Goal: Task Accomplishment & Management: Manage account settings

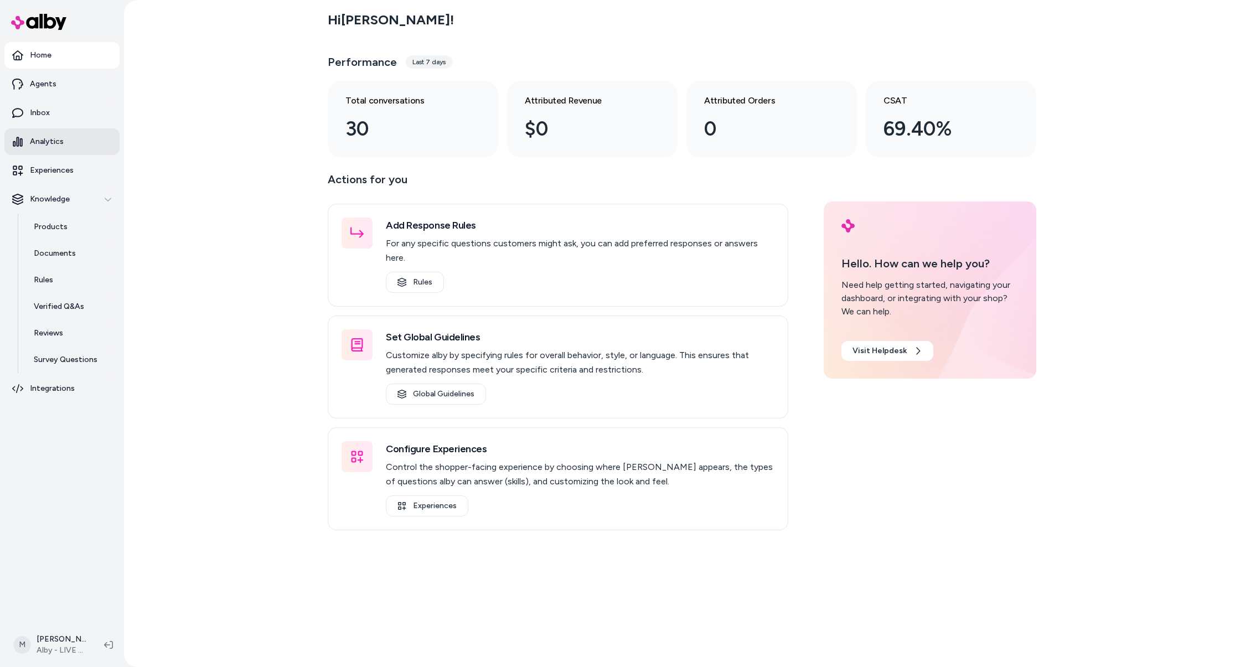
click at [64, 138] on link "Analytics" at bounding box center [61, 141] width 115 height 27
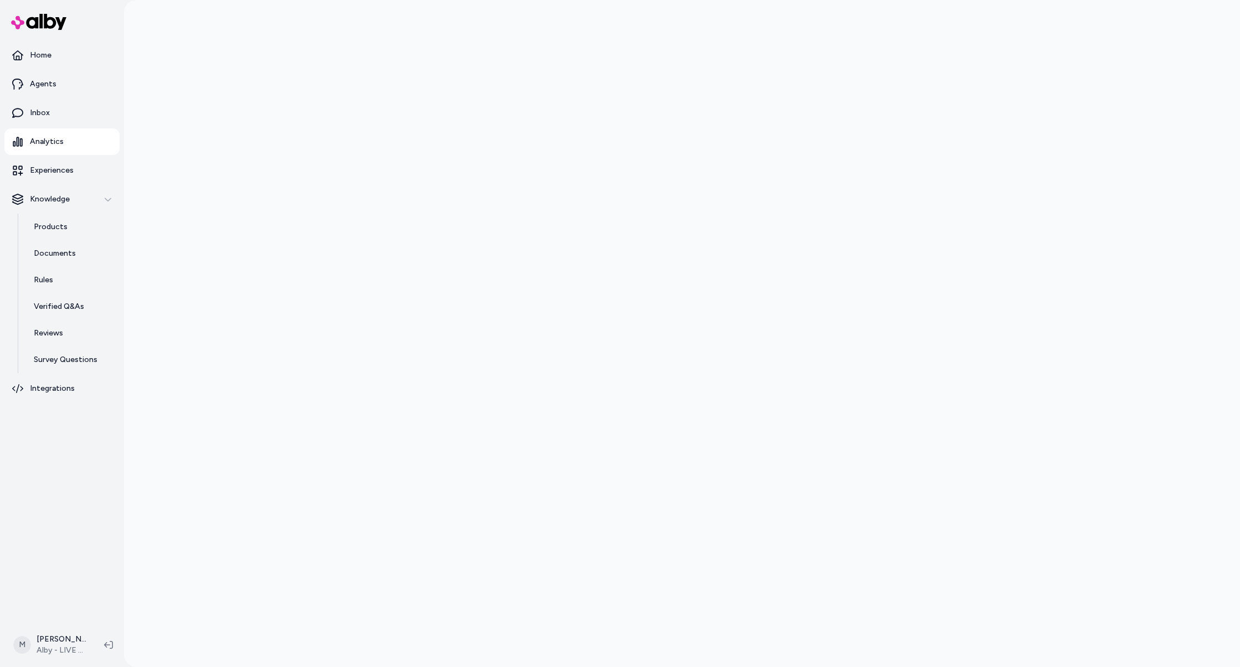
click at [297, 180] on div at bounding box center [682, 333] width 1116 height 667
click at [315, 128] on div at bounding box center [682, 333] width 1116 height 667
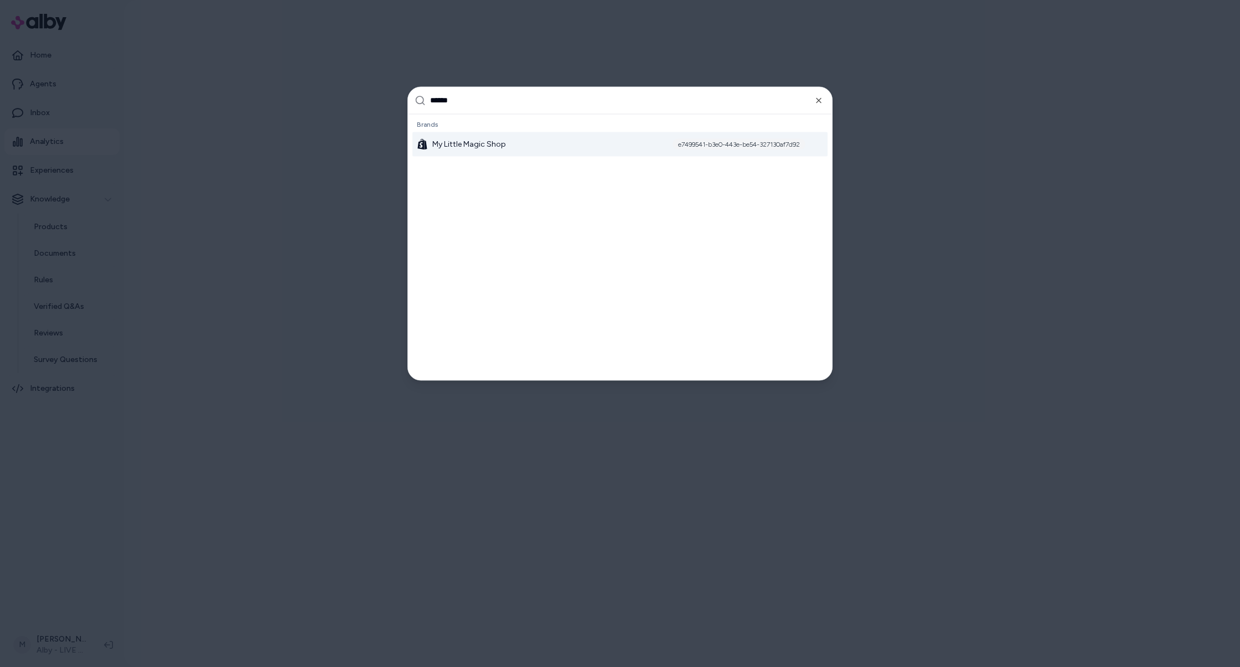
type input "*******"
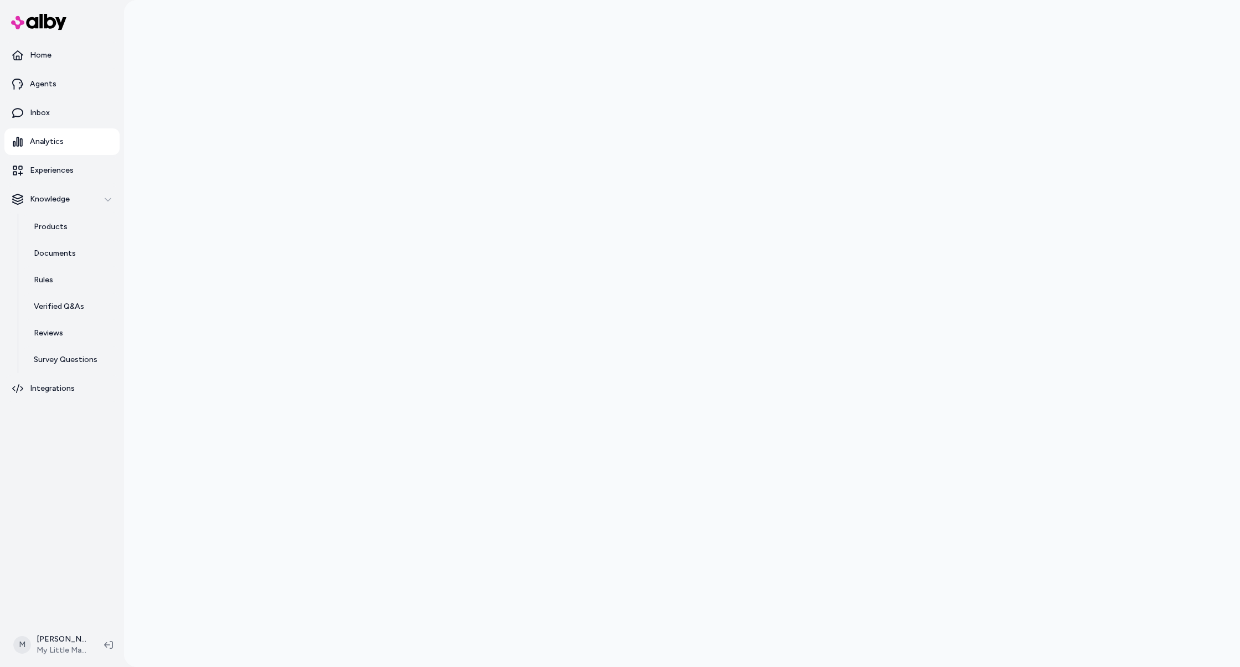
click at [326, 154] on div at bounding box center [682, 333] width 1116 height 667
click at [52, 104] on link "Inbox" at bounding box center [61, 113] width 115 height 27
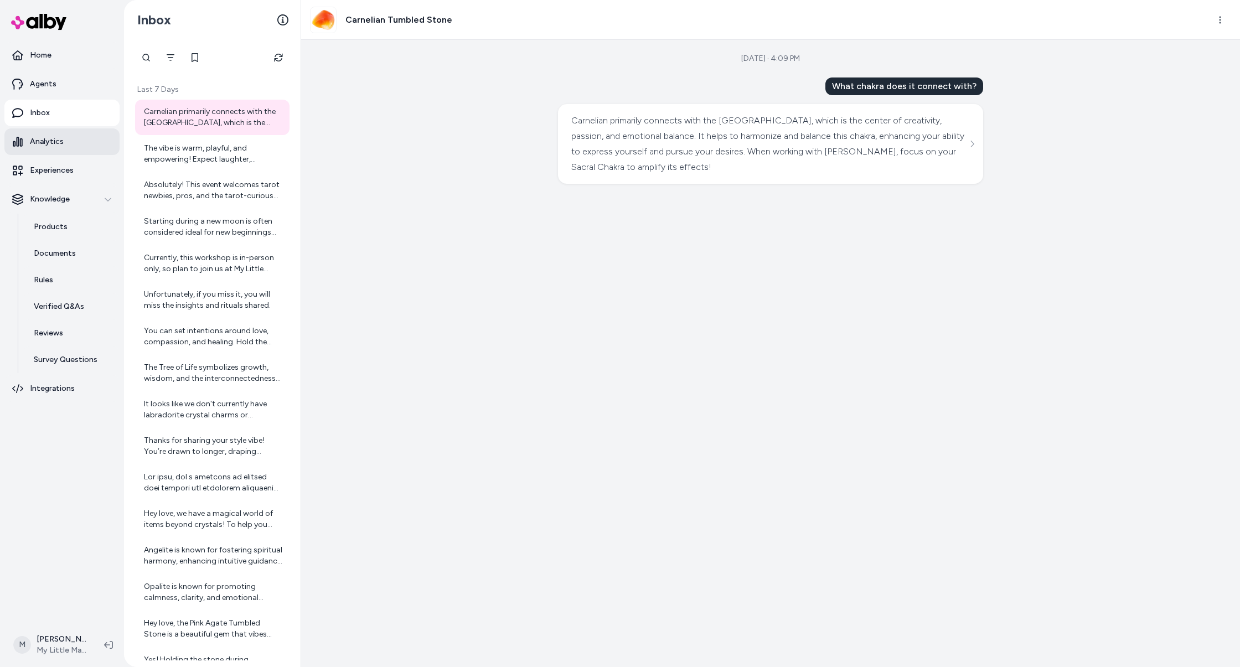
click at [80, 137] on link "Analytics" at bounding box center [61, 141] width 115 height 27
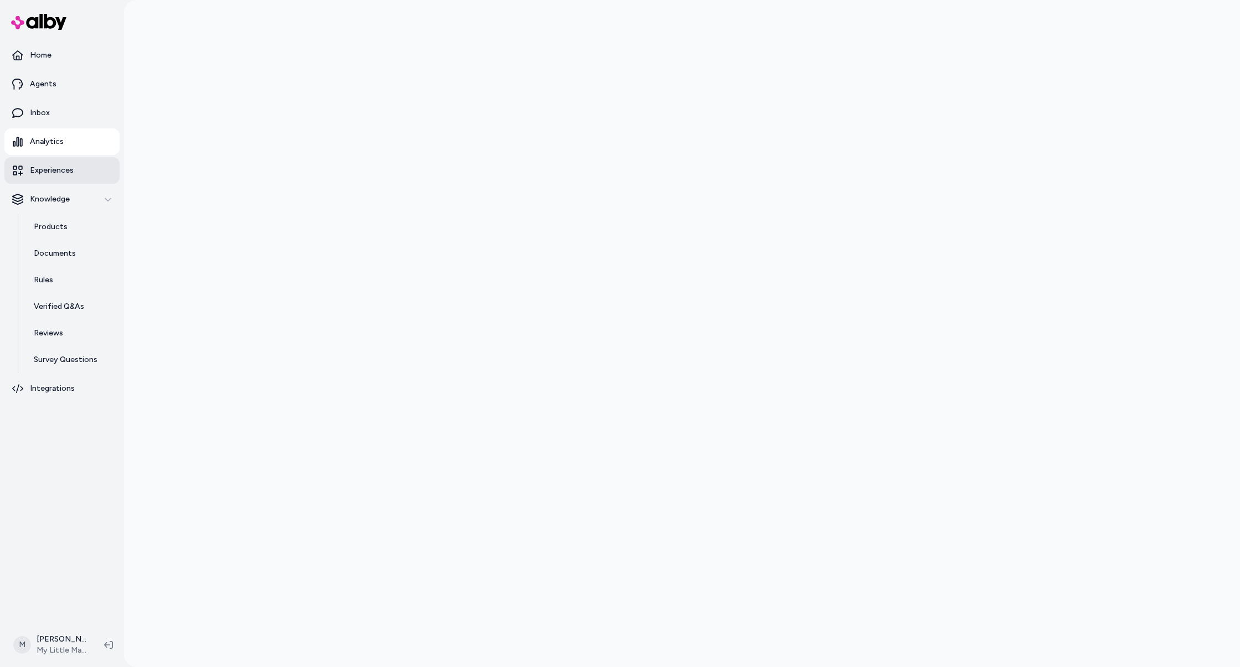
click at [63, 183] on link "Experiences" at bounding box center [61, 170] width 115 height 27
click at [61, 139] on p "Analytics" at bounding box center [47, 141] width 34 height 11
click at [55, 642] on html "Home Agents Inbox Analytics Experiences Knowledge Products Documents Rules Veri…" at bounding box center [620, 333] width 1240 height 667
click at [75, 518] on link "Settings" at bounding box center [99, 520] width 174 height 27
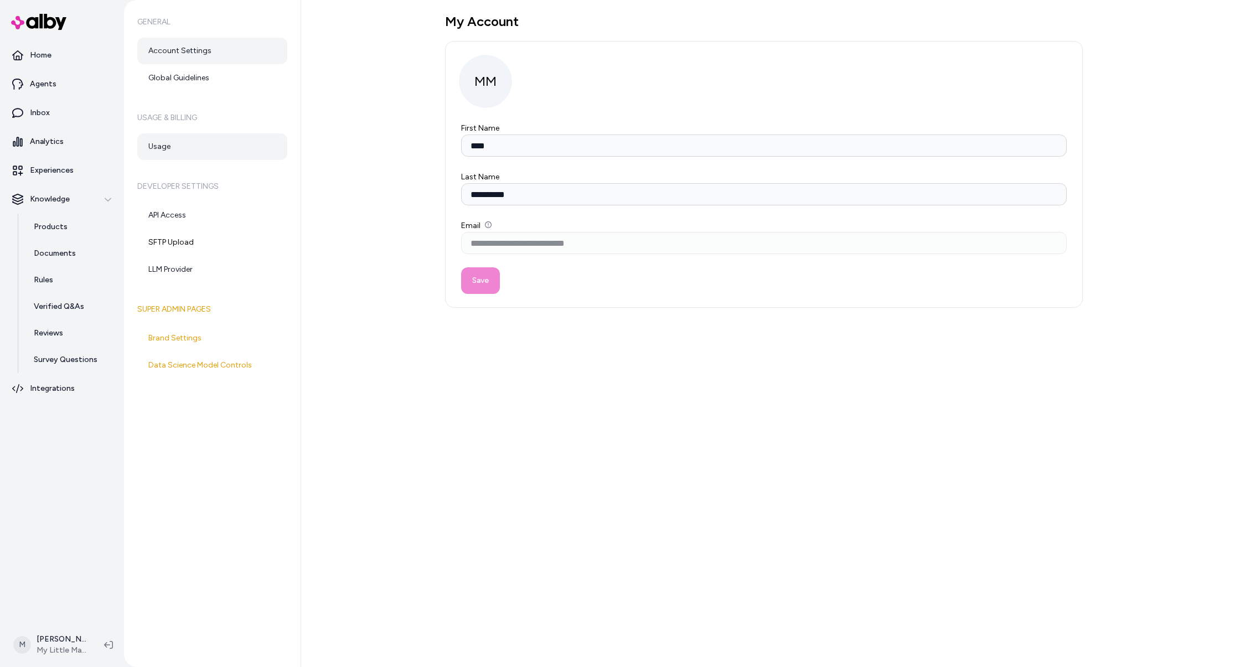
click at [167, 150] on link "Usage" at bounding box center [212, 146] width 150 height 27
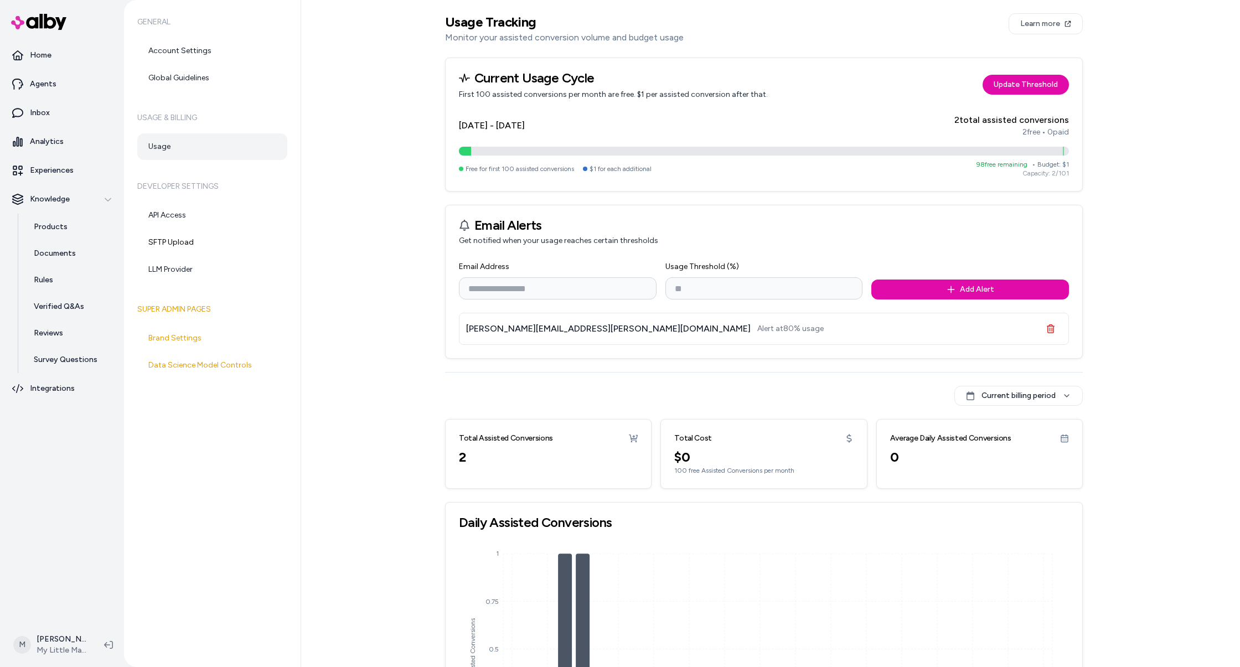
click at [630, 437] on icon at bounding box center [633, 438] width 9 height 9
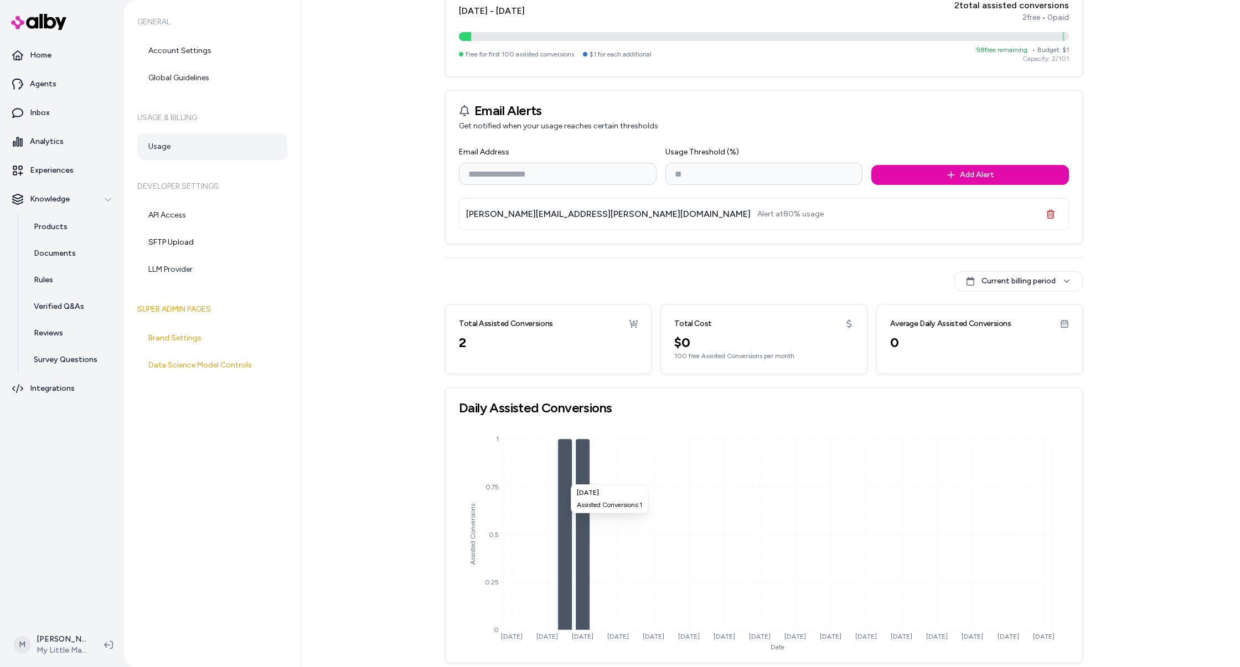
click at [568, 476] on icon "Sep 01 Sep 03 Sep 05 Sep 07 Sep 09 Sep 11 Sep 13 Sep 15 Sep 17 Sep 19 Sep 21 Se…" at bounding box center [764, 538] width 610 height 221
click at [586, 473] on icon "Sep 01 Sep 03 Sep 05 Sep 07 Sep 09 Sep 11 Sep 13 Sep 15 Sep 17 Sep 19 Sep 21 Se…" at bounding box center [764, 538] width 610 height 221
